Goal: Task Accomplishment & Management: Use online tool/utility

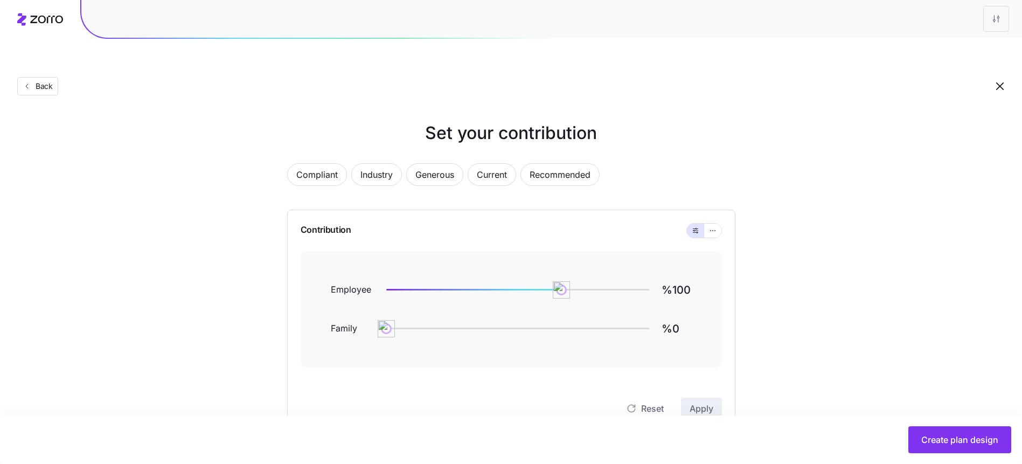
scroll to position [312, 0]
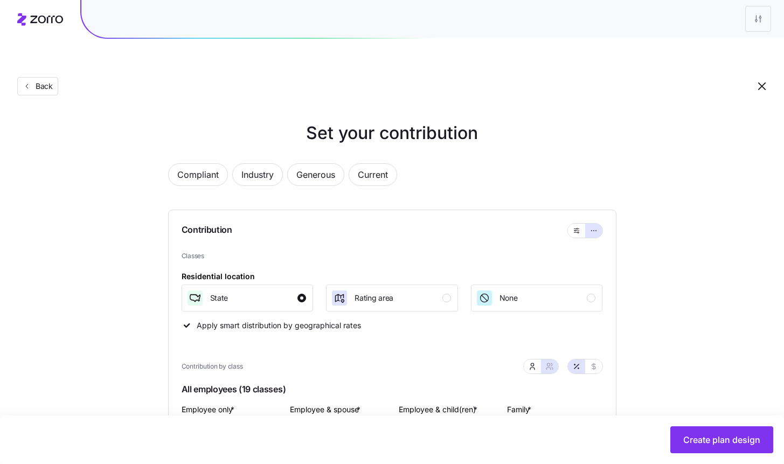
scroll to position [408, 0]
